Goal: Navigation & Orientation: Find specific page/section

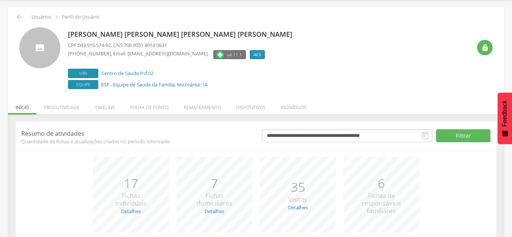
scroll to position [10, 0]
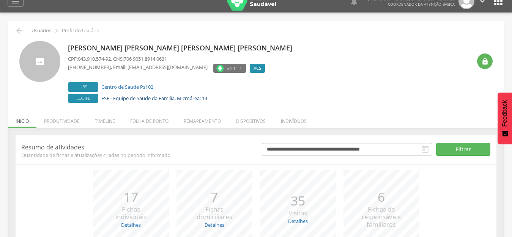
click at [207, 100] on link "ESF - Equipe de Saude da Familia, Microárea: 14" at bounding box center [154, 98] width 106 height 7
type input "**********"
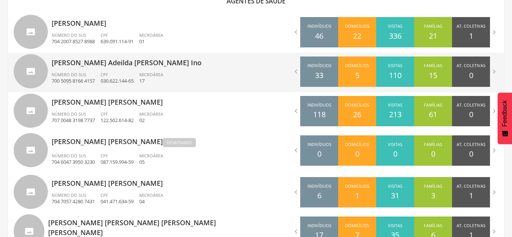
scroll to position [276, 0]
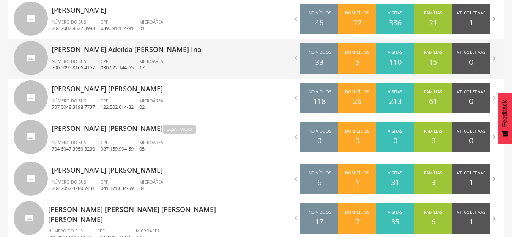
click at [214, 98] on ul "Número do SUS 707 0048 3198 7737 CPF 122.502.614-82 Microárea 02" at bounding box center [151, 106] width 199 height 17
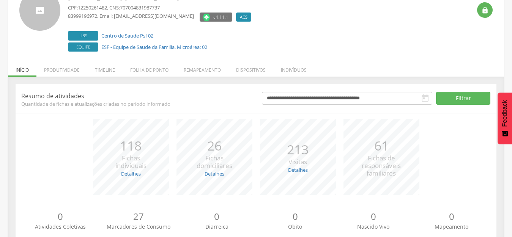
scroll to position [48, 0]
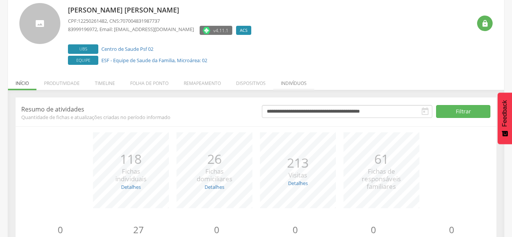
click at [291, 79] on li "Indivíduos" at bounding box center [293, 82] width 41 height 18
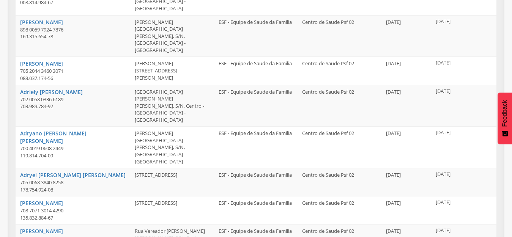
scroll to position [249, 0]
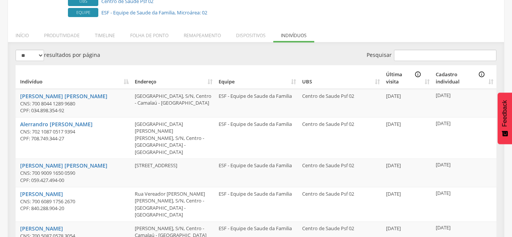
scroll to position [59, 0]
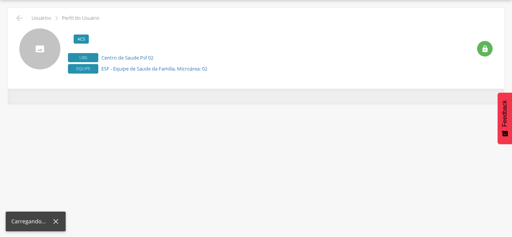
scroll to position [10, 0]
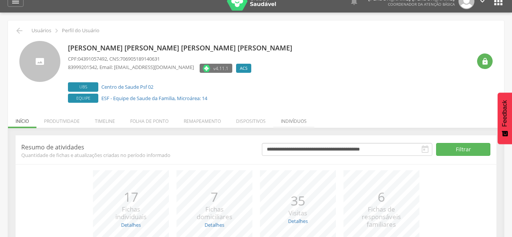
click at [281, 122] on li "Indivíduos" at bounding box center [293, 119] width 41 height 18
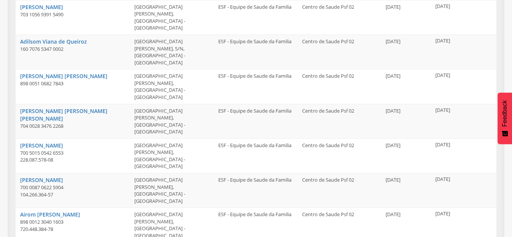
scroll to position [221, 0]
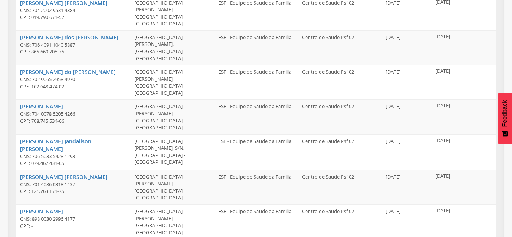
scroll to position [256, 0]
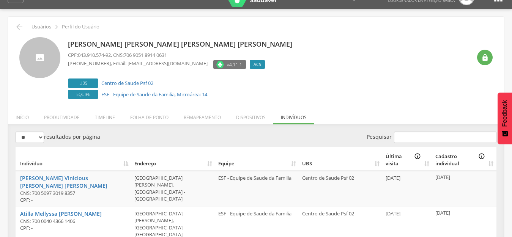
scroll to position [0, 0]
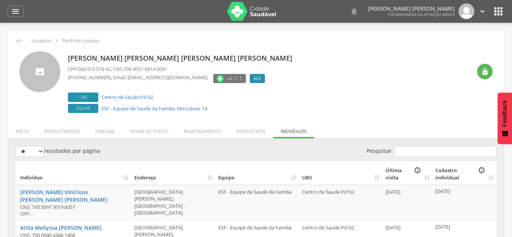
click at [494, 18] on div "  Lorem ipsum dolor sit amet, sed do eiusmod tempor incididunt ut labore et d…" at bounding box center [267, 11] width 473 height 23
click at [503, 12] on icon "" at bounding box center [498, 11] width 12 height 12
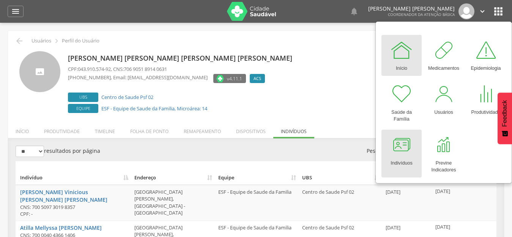
click at [404, 146] on div at bounding box center [401, 145] width 23 height 23
